Goal: Go to known website: Go to known website

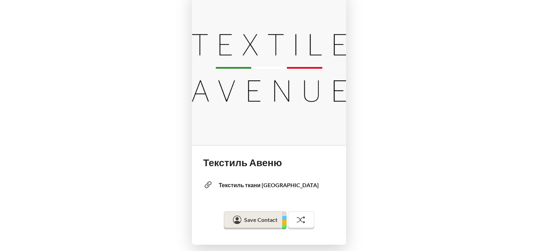
scroll to position [9, 0]
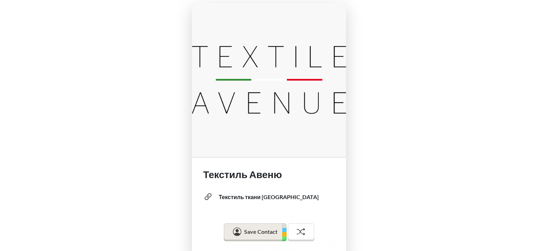
scroll to position [9, 0]
